Goal: Information Seeking & Learning: Compare options

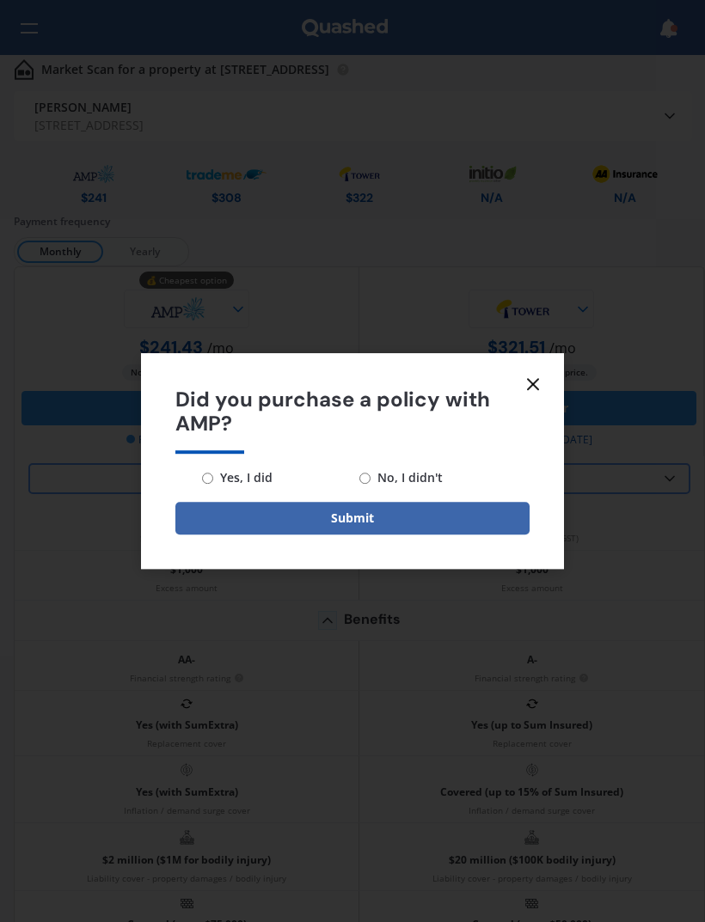
click at [533, 387] on icon at bounding box center [533, 384] width 21 height 21
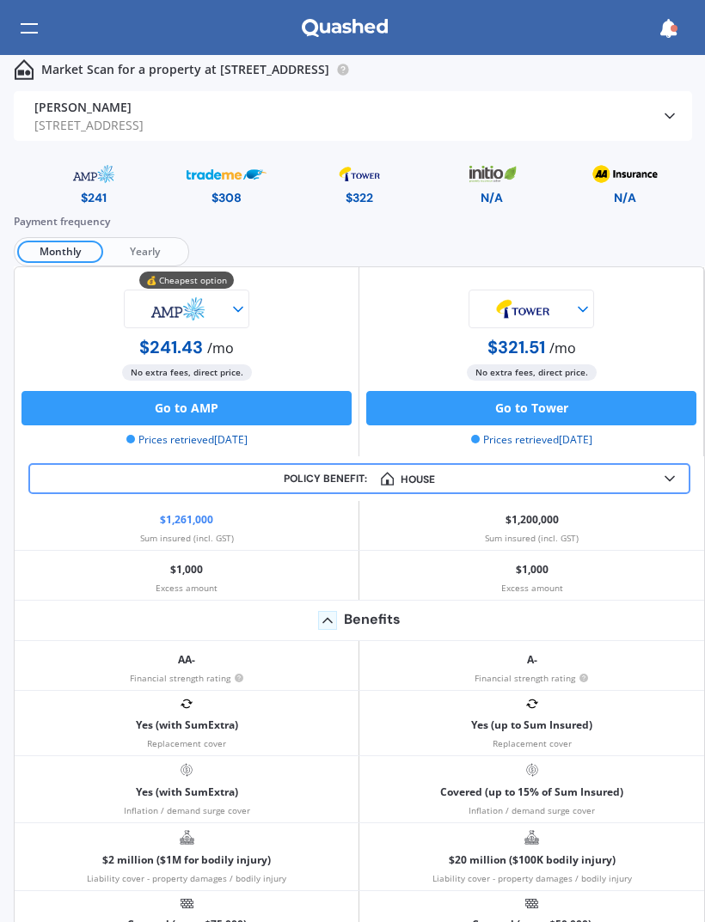
click at [673, 477] on polyline at bounding box center [669, 479] width 9 height 4
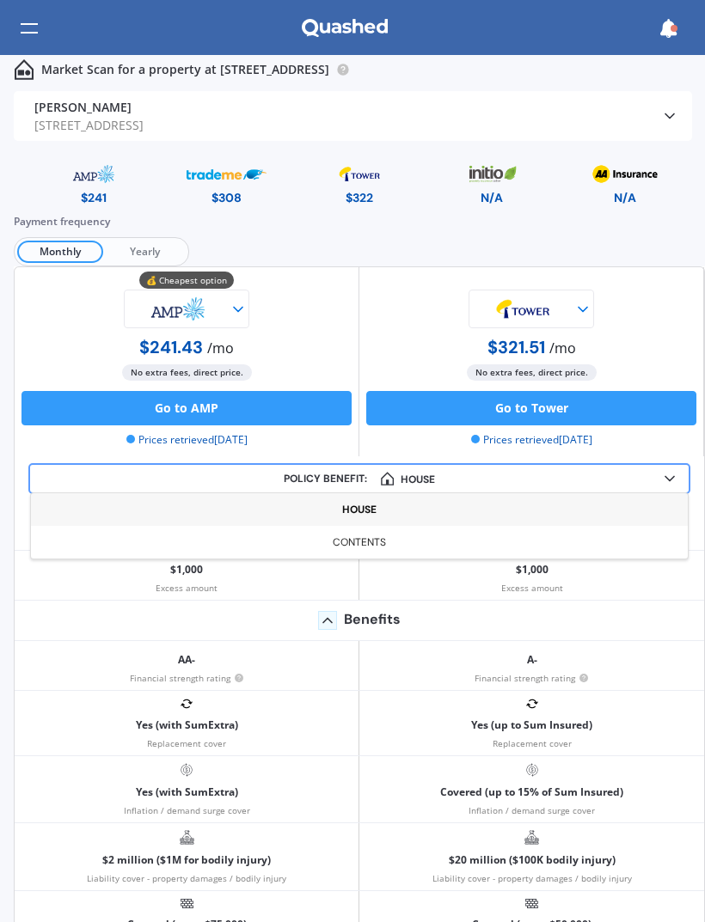
click at [658, 486] on div "Policy benefit: House House Contents" at bounding box center [359, 478] width 662 height 31
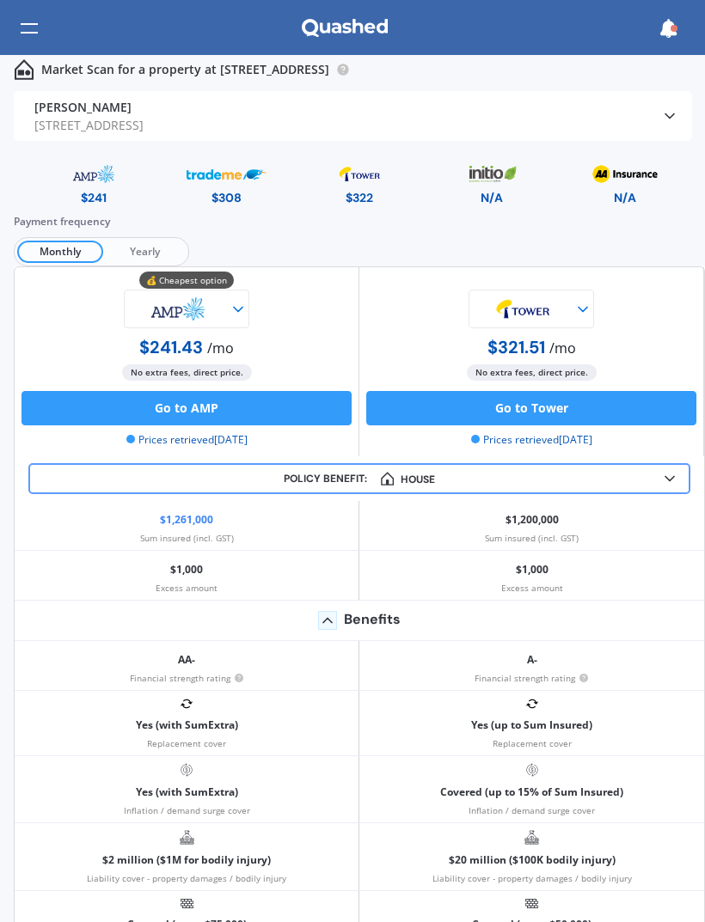
click at [34, 16] on div at bounding box center [29, 28] width 17 height 33
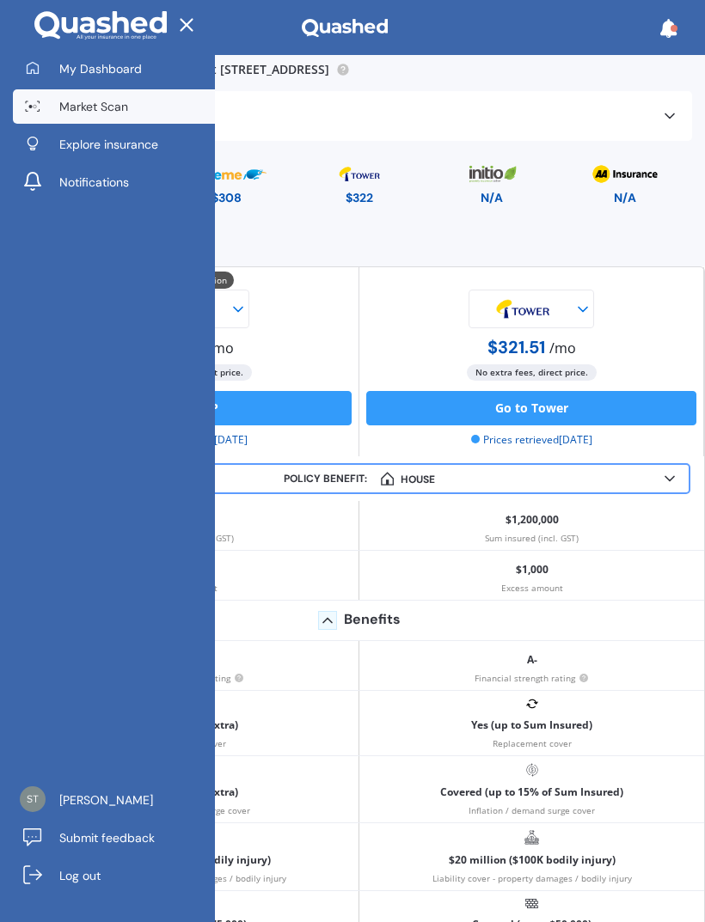
click at [76, 99] on span "Market Scan" at bounding box center [93, 106] width 69 height 17
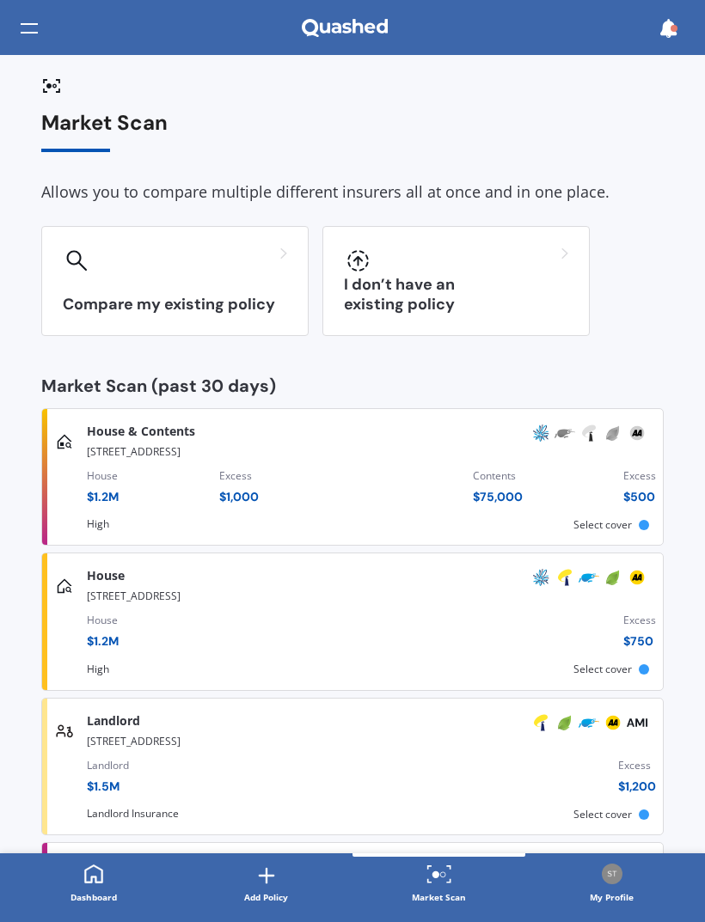
click at [610, 523] on span "Select cover" at bounding box center [602, 524] width 58 height 15
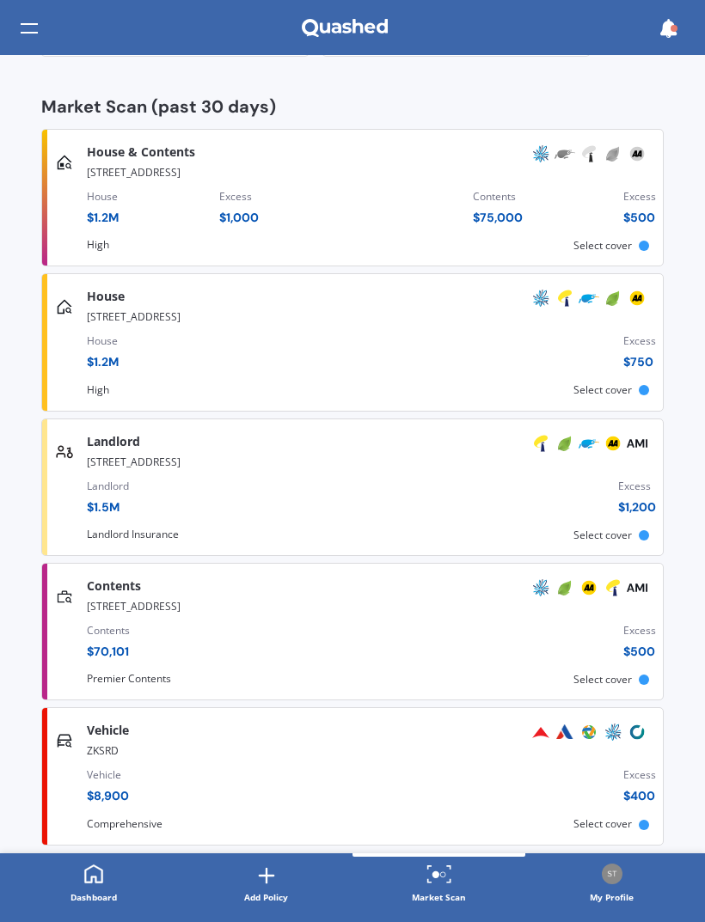
scroll to position [278, 0]
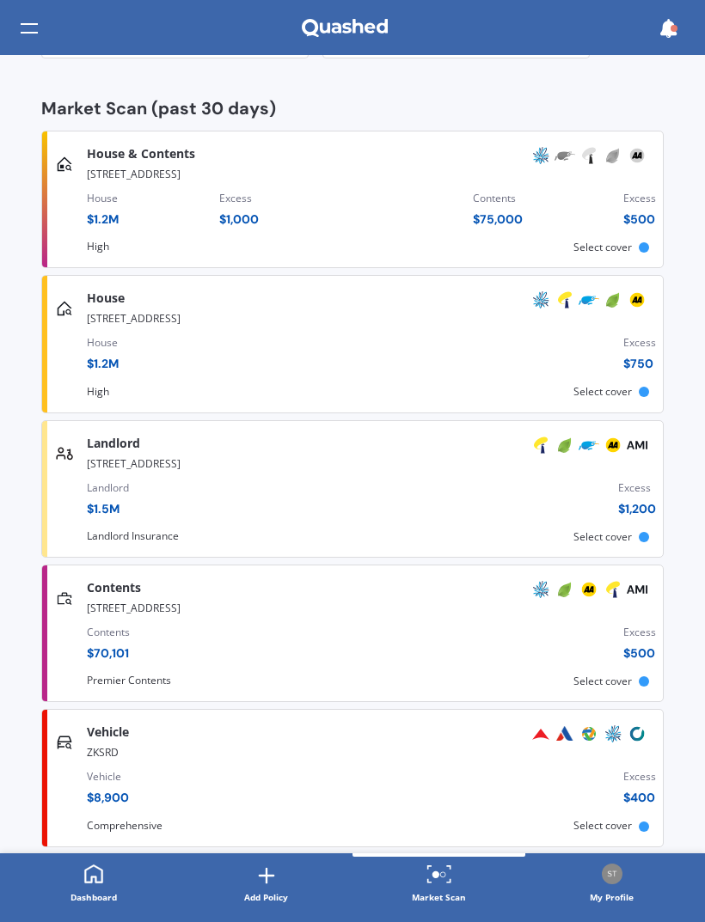
click at [603, 768] on div "Vehicle $ 8,900 Excess $ 400" at bounding box center [371, 791] width 569 height 58
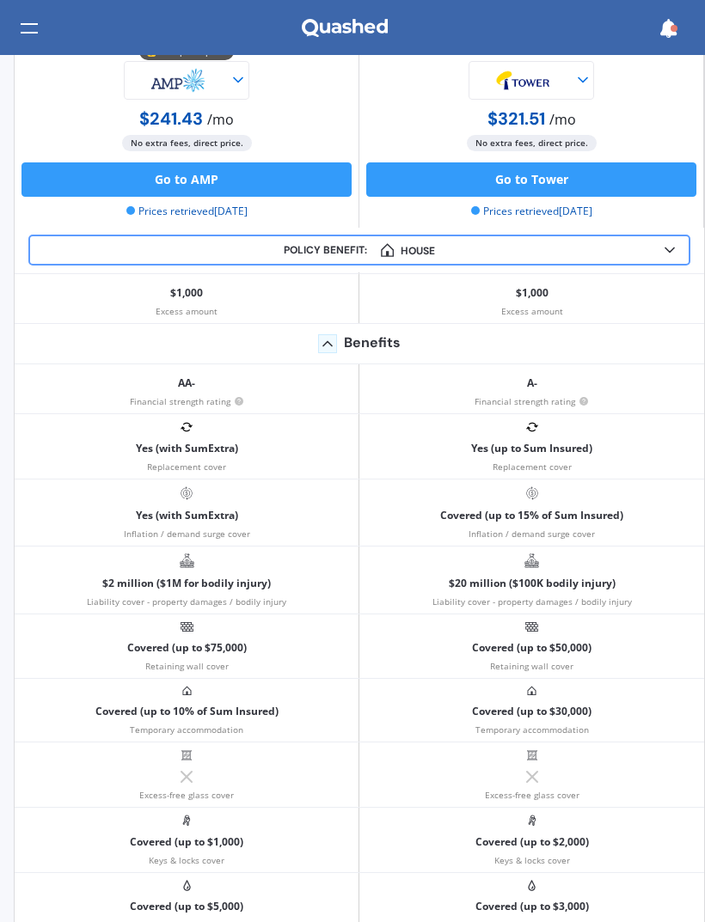
scroll to position [0, 0]
